Goal: Find specific page/section: Find specific page/section

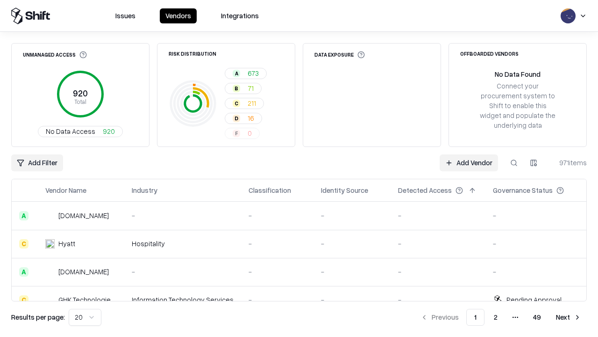
click at [534, 163] on html "Issues Vendors Integrations Unmanaged Access 920 Total No Data Access 920 Risk …" at bounding box center [299, 168] width 598 height 337
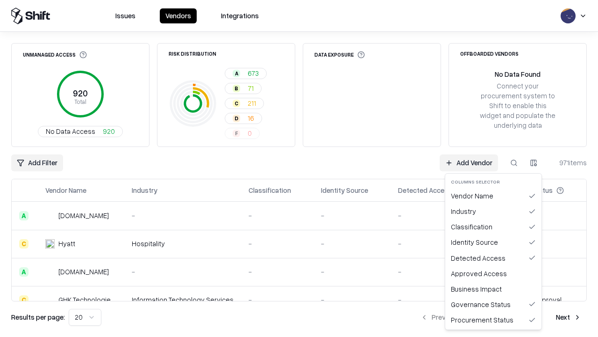
click at [299, 168] on html "Issues Vendors Integrations Unmanaged Access 920 Total No Data Access 920 Risk …" at bounding box center [299, 168] width 598 height 337
click at [534, 163] on html "Issues Vendors Integrations Unmanaged Access 920 Total No Data Access 920 Risk …" at bounding box center [299, 168] width 598 height 337
click at [494, 195] on div "Vendor Name" at bounding box center [493, 195] width 93 height 15
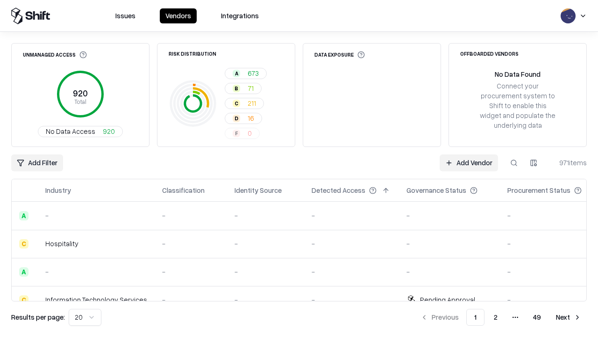
click at [534, 163] on html "Issues Vendors Integrations Unmanaged Access 920 Total No Data Access 920 Risk …" at bounding box center [299, 168] width 598 height 337
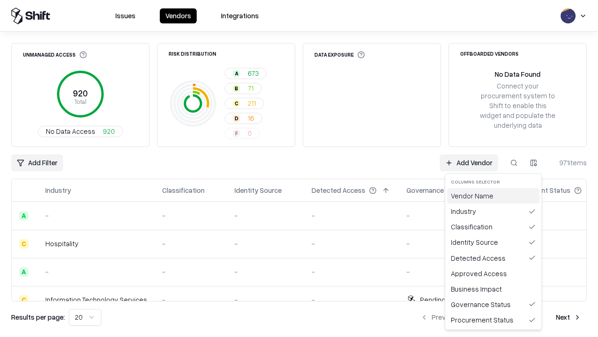
click at [494, 195] on div "Vendor Name" at bounding box center [493, 195] width 93 height 15
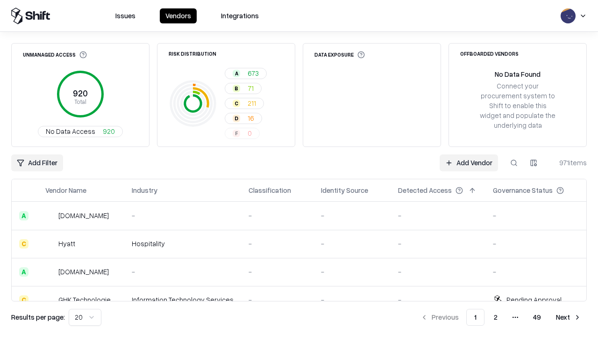
click at [534, 163] on html "Issues Vendors Integrations Unmanaged Access 920 Total No Data Access 920 Risk …" at bounding box center [299, 168] width 598 height 337
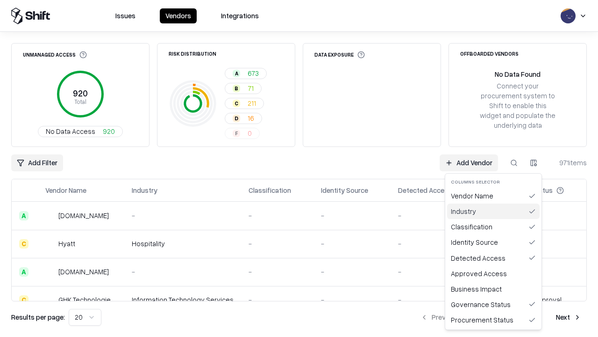
click at [494, 211] on div "Industry" at bounding box center [493, 210] width 93 height 15
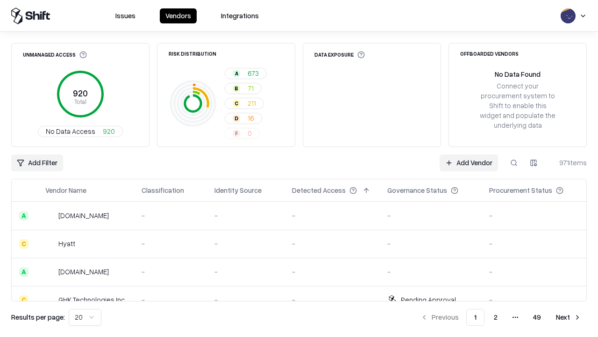
click at [534, 163] on html "Issues Vendors Integrations Unmanaged Access 920 Total No Data Access 920 Risk …" at bounding box center [299, 168] width 598 height 337
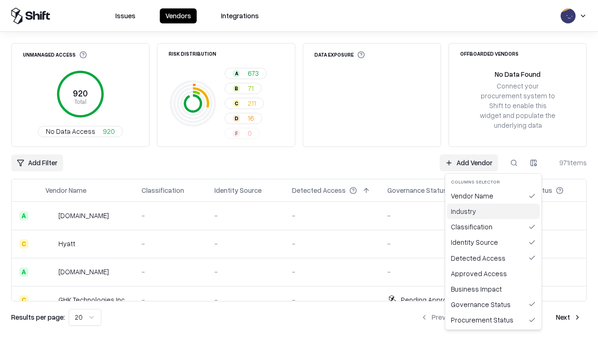
click at [494, 211] on div "Industry" at bounding box center [493, 210] width 93 height 15
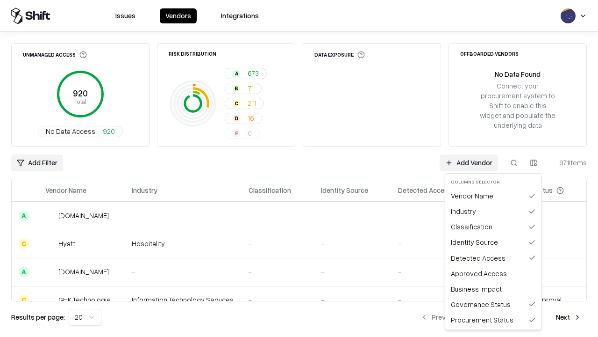
click at [534, 163] on html "Issues Vendors Integrations Unmanaged Access 920 Total No Data Access 920 Risk …" at bounding box center [299, 168] width 598 height 337
click at [494, 226] on div "Classification" at bounding box center [493, 226] width 93 height 15
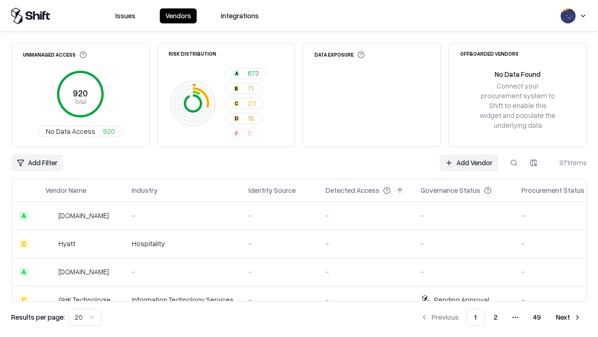
click at [534, 163] on html "Issues Vendors Integrations Unmanaged Access 920 Total No Data Access 920 Risk …" at bounding box center [299, 168] width 598 height 337
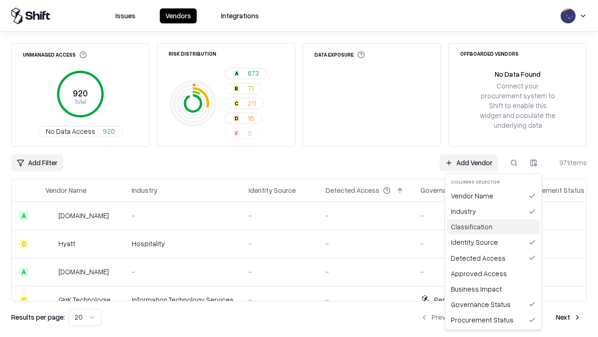
click at [494, 226] on div "Classification" at bounding box center [493, 226] width 93 height 15
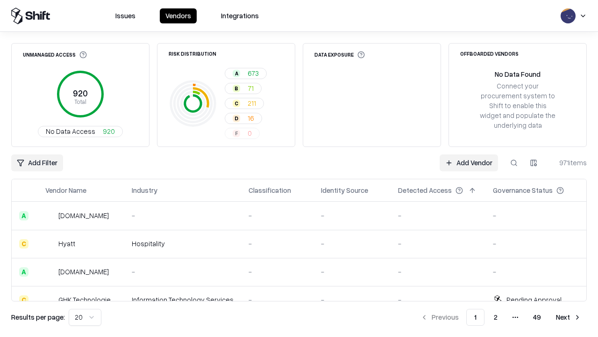
click at [534, 163] on html "Issues Vendors Integrations Unmanaged Access 920 Total No Data Access 920 Risk …" at bounding box center [299, 168] width 598 height 337
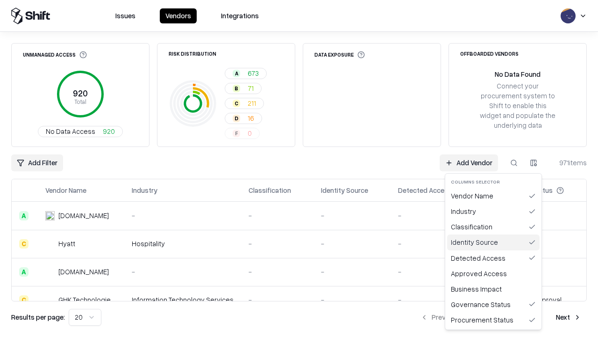
click at [494, 242] on div "Identity Source" at bounding box center [493, 241] width 93 height 15
